Goal: Find specific page/section: Find specific page/section

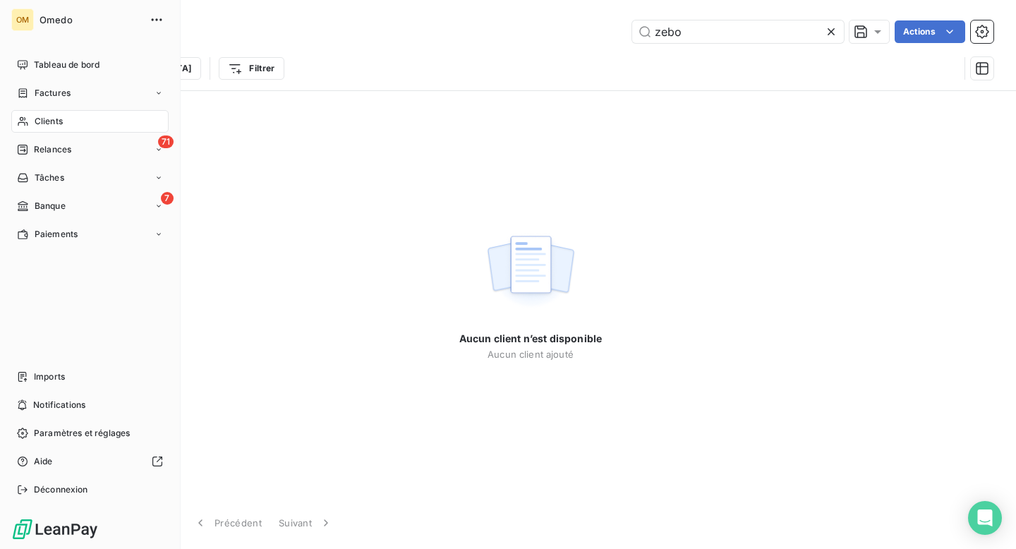
click at [32, 117] on div "Clients" at bounding box center [89, 121] width 157 height 23
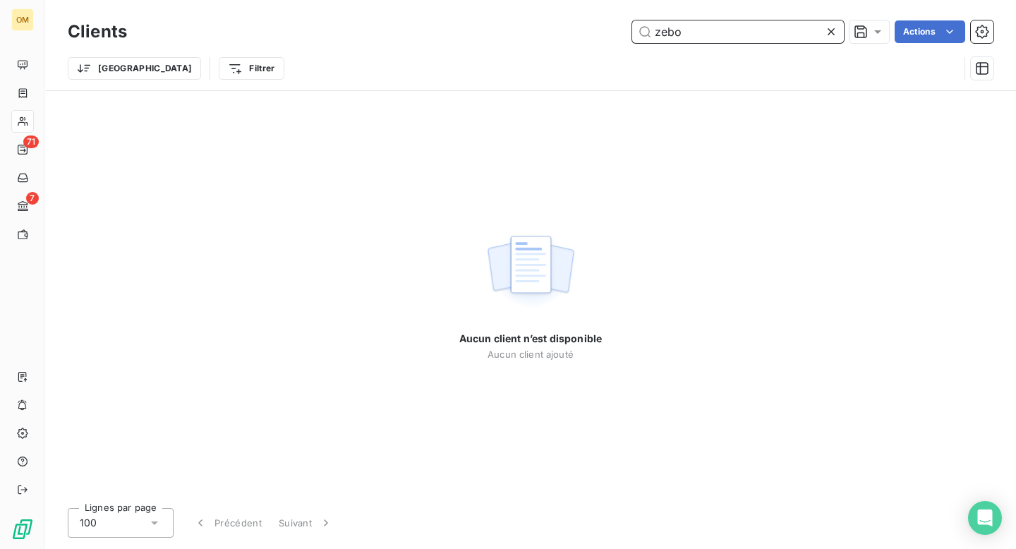
drag, startPoint x: 686, startPoint y: 35, endPoint x: 649, endPoint y: 32, distance: 37.6
click at [649, 32] on input "zebo" at bounding box center [738, 31] width 212 height 23
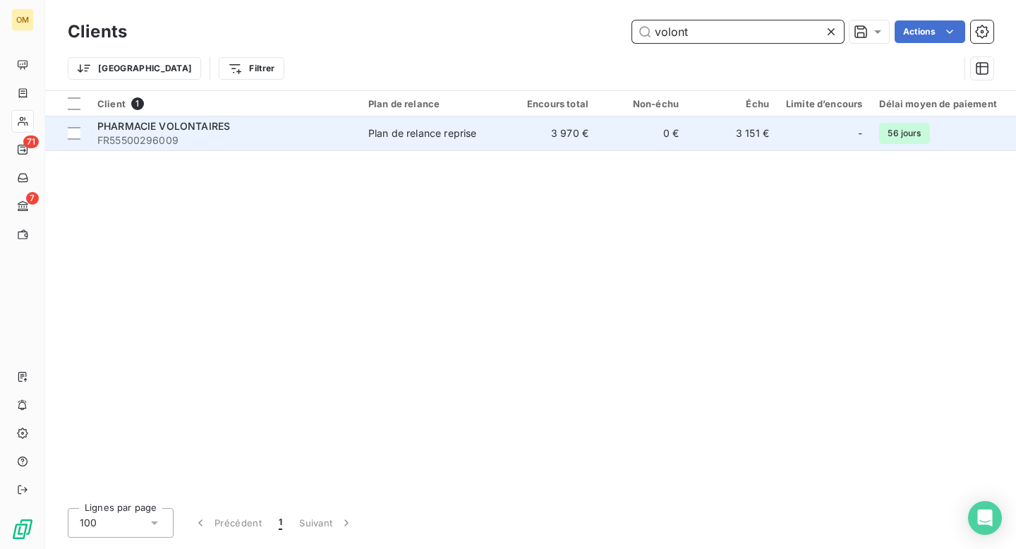
type input "volont"
click at [584, 145] on td "3 970 €" at bounding box center [552, 133] width 90 height 34
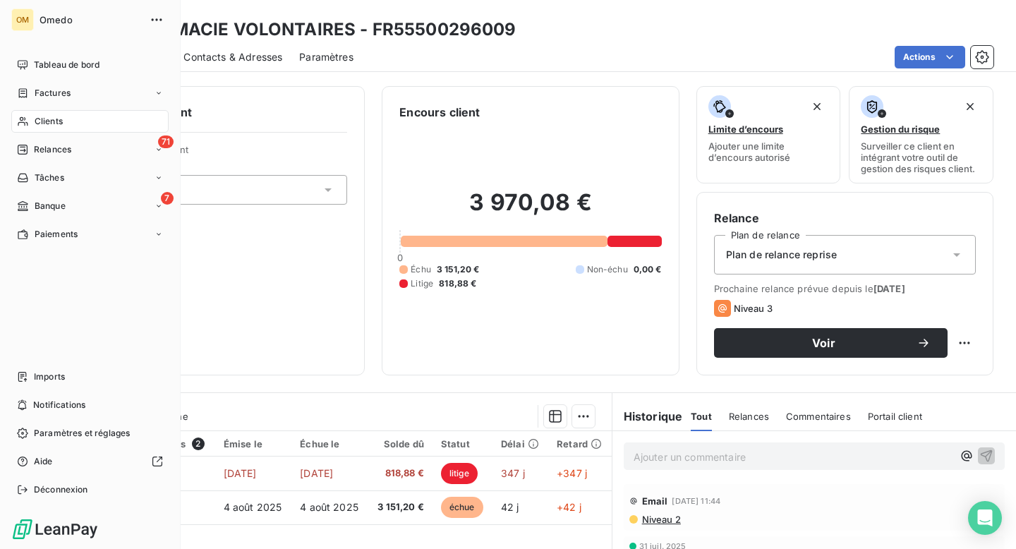
click at [44, 121] on span "Clients" at bounding box center [49, 121] width 28 height 13
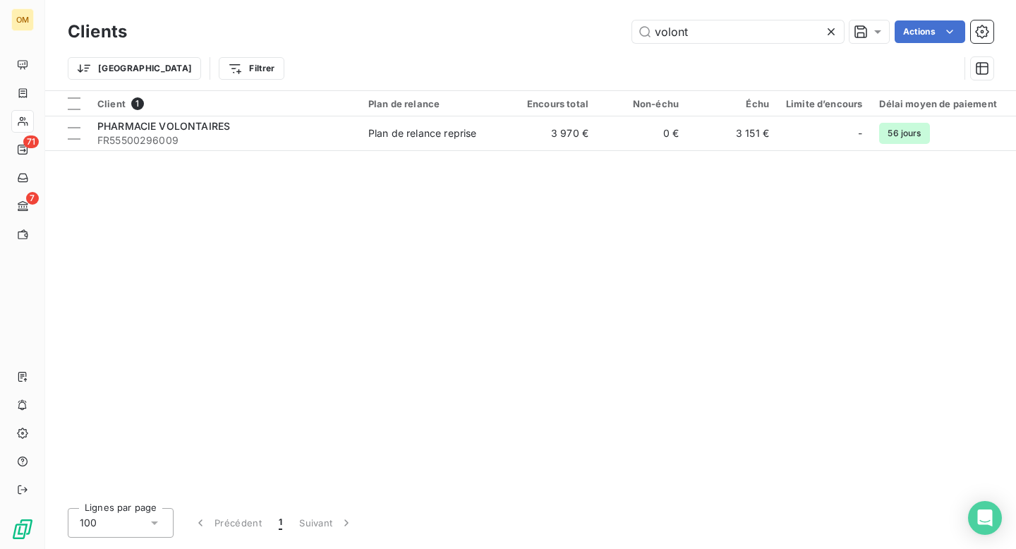
click at [832, 27] on icon at bounding box center [831, 32] width 14 height 14
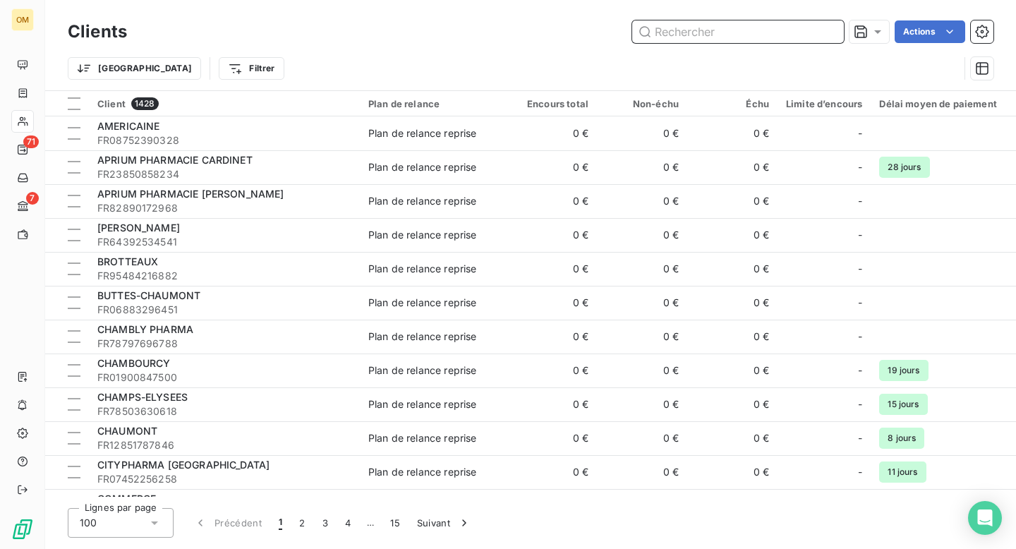
click at [667, 35] on input "text" at bounding box center [738, 31] width 212 height 23
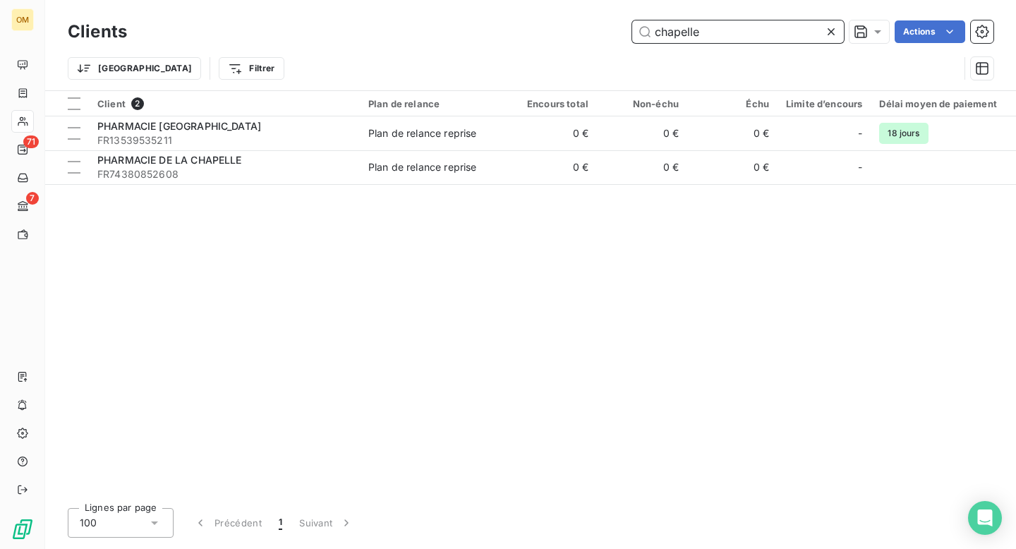
drag, startPoint x: 710, startPoint y: 30, endPoint x: 628, endPoint y: 32, distance: 82.6
click at [628, 32] on div "chapelle Actions" at bounding box center [569, 31] width 850 height 23
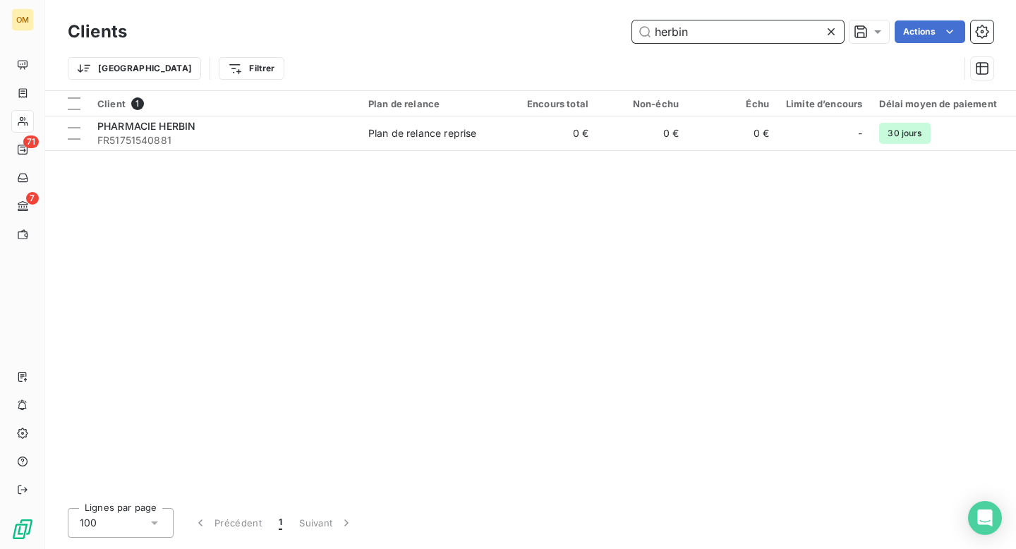
type input "herbin"
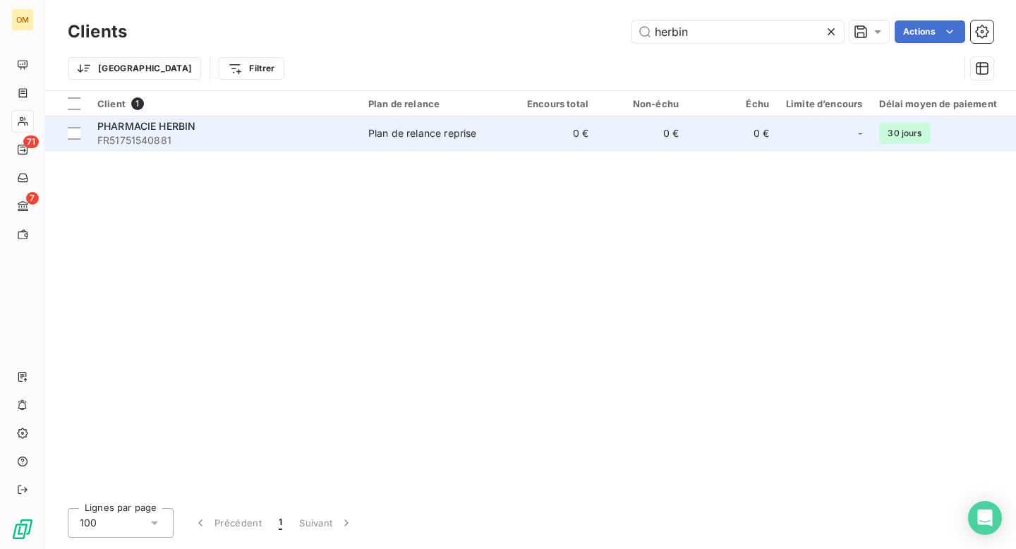
click at [282, 136] on span "FR51751540881" at bounding box center [224, 140] width 254 height 14
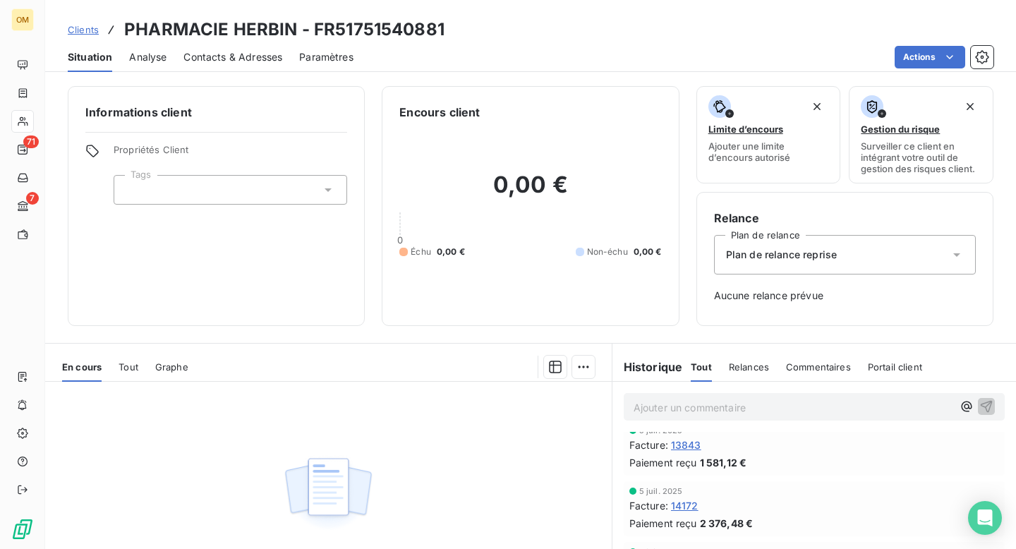
scroll to position [102, 0]
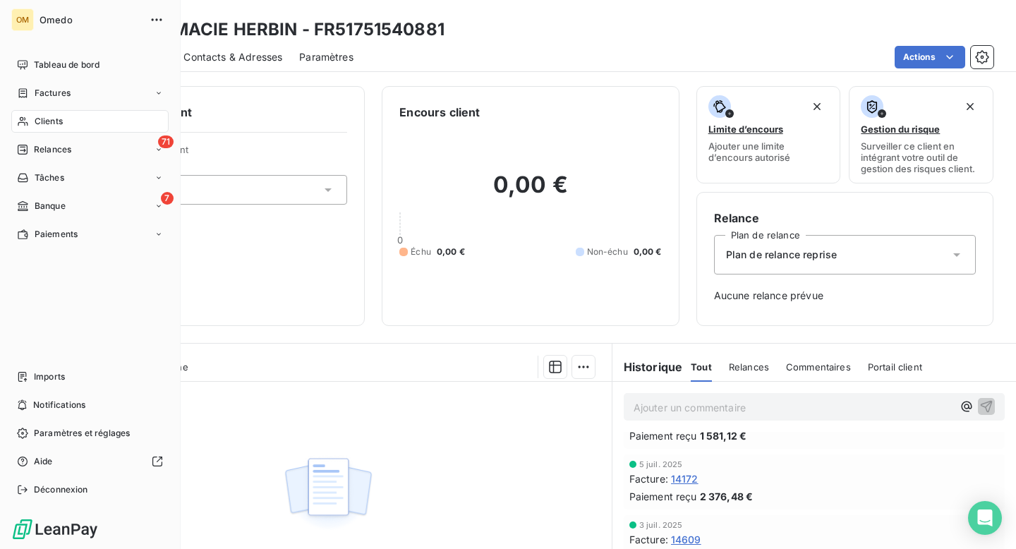
click at [47, 118] on span "Clients" at bounding box center [49, 121] width 28 height 13
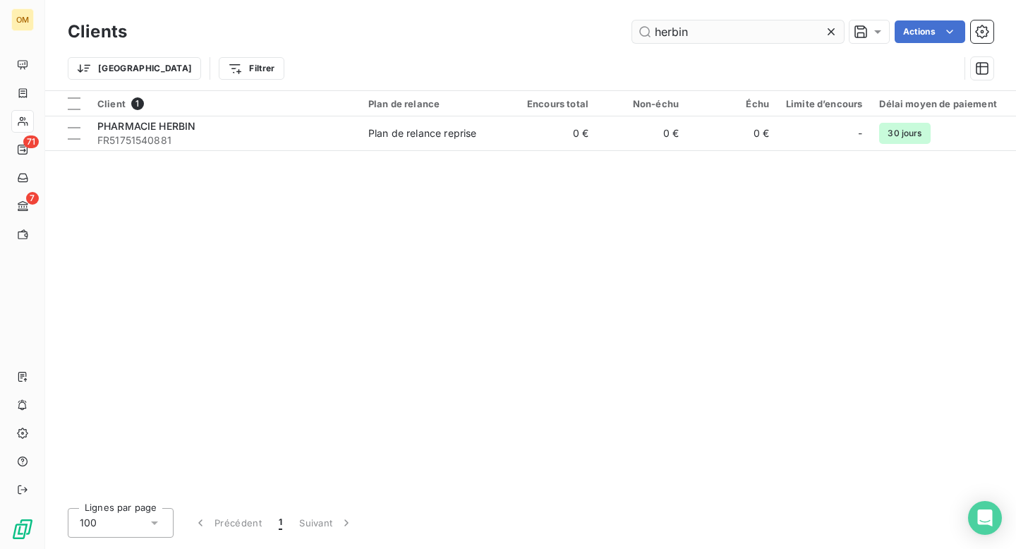
drag, startPoint x: 696, startPoint y: 27, endPoint x: 636, endPoint y: 27, distance: 60.0
click at [636, 27] on input "herbin" at bounding box center [738, 31] width 212 height 23
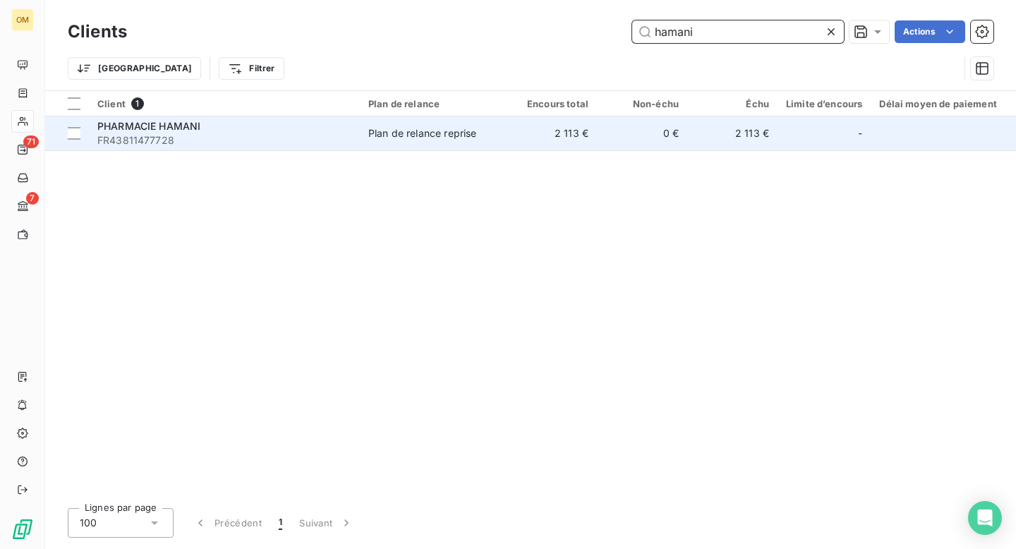
type input "hamani"
click at [417, 143] on td "Plan de relance reprise" at bounding box center [433, 133] width 147 height 34
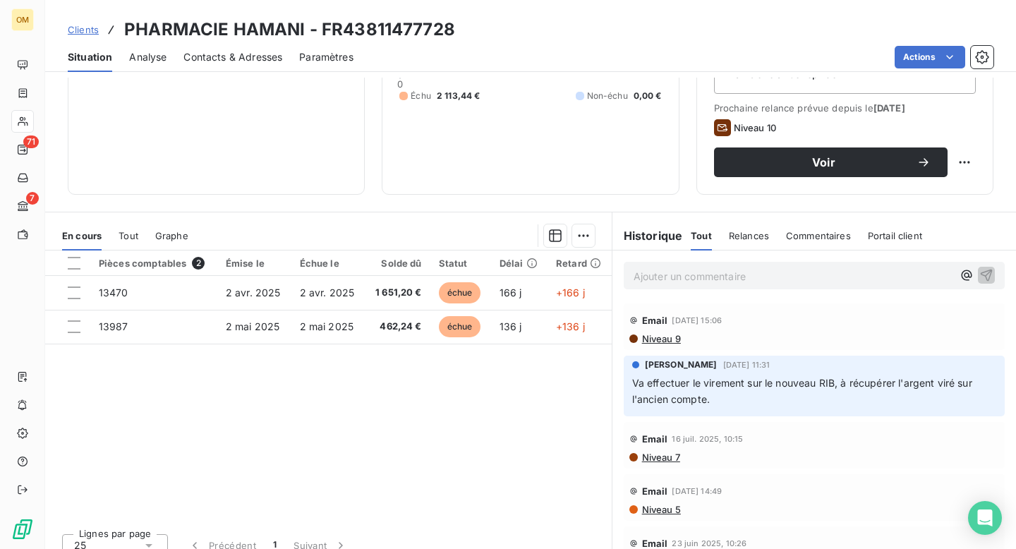
scroll to position [196, 0]
